Goal: Find specific page/section: Find specific page/section

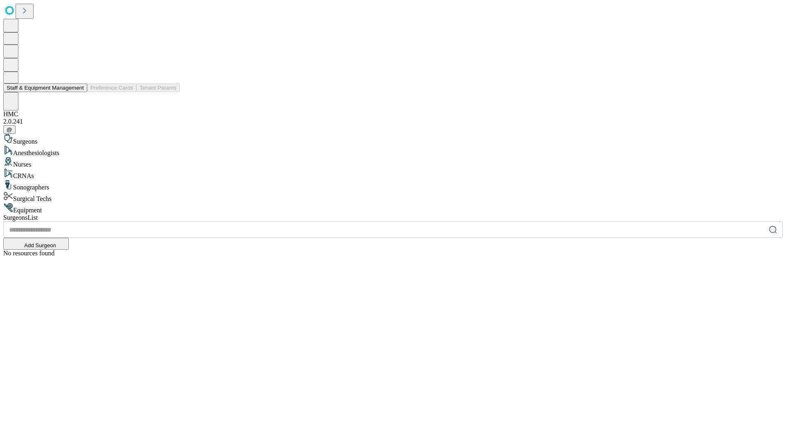
click at [78, 92] on button "Staff & Equipment Management" at bounding box center [45, 87] width 84 height 9
